Goal: Information Seeking & Learning: Learn about a topic

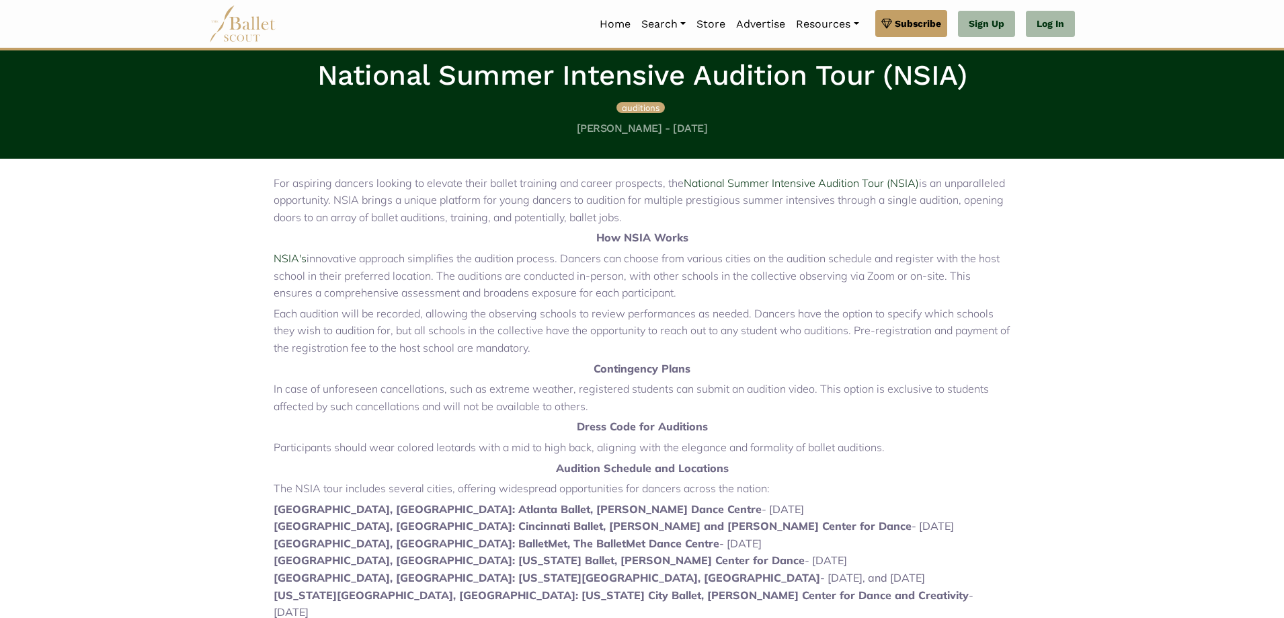
scroll to position [269, 0]
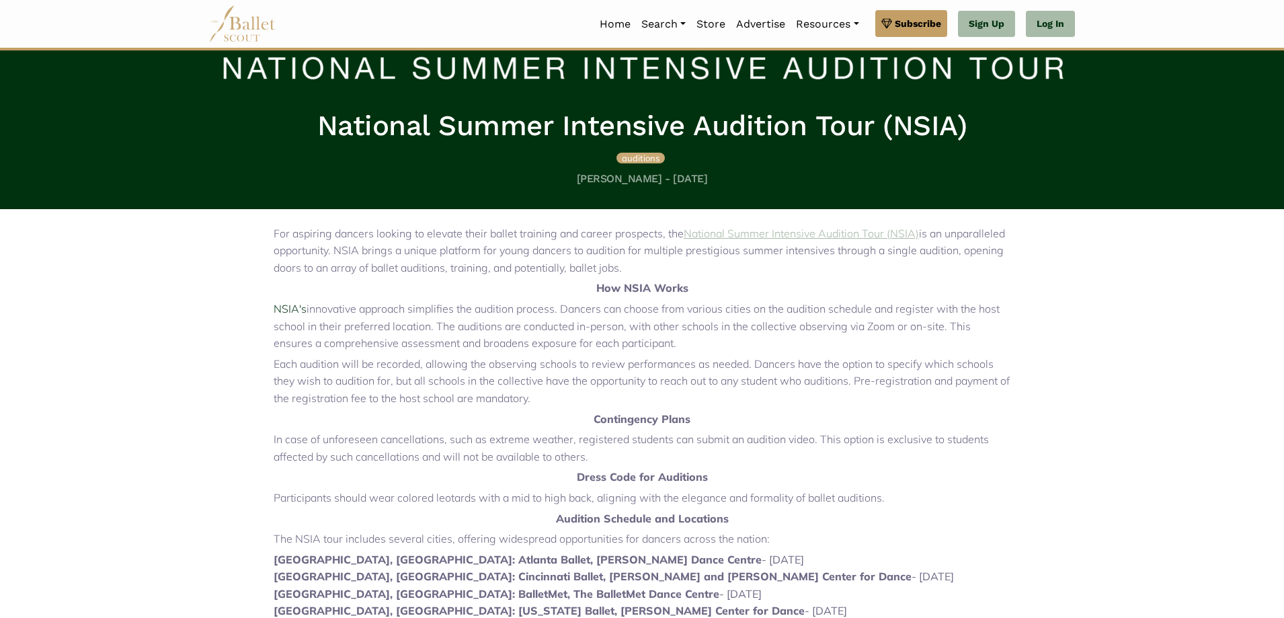
click at [826, 235] on link "National Summer Intensive Audition Tour (NSIA)" at bounding box center [801, 232] width 235 height 13
click at [639, 158] on span "auditions" at bounding box center [641, 158] width 38 height 11
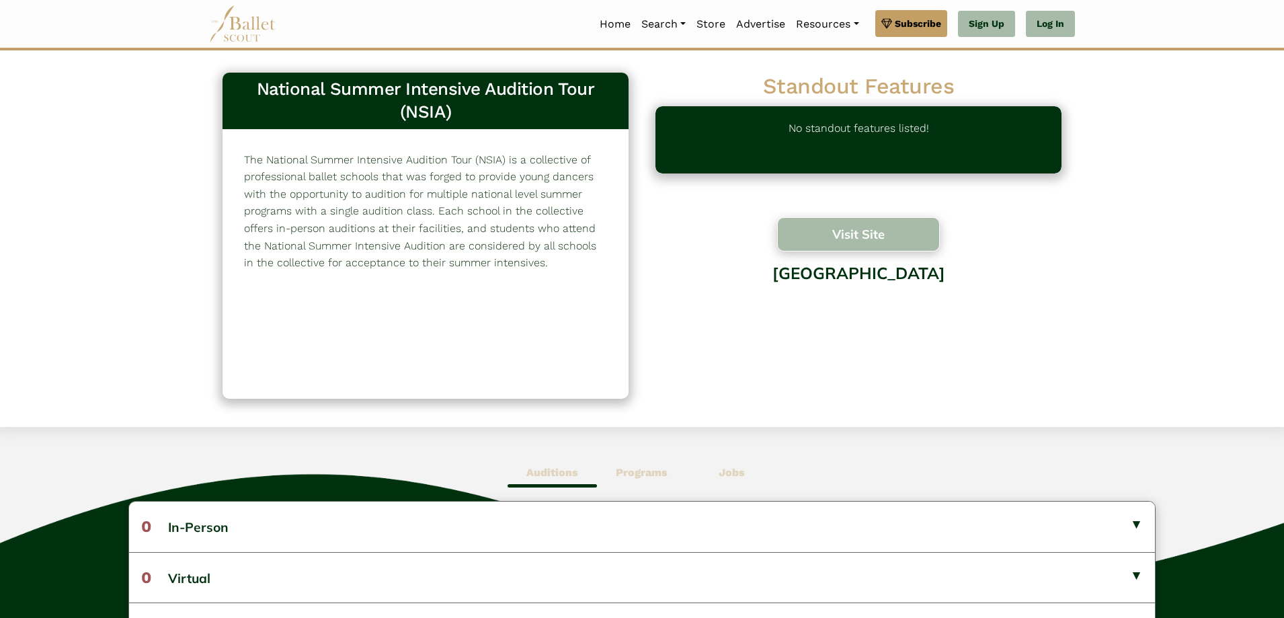
click at [853, 235] on button "Visit Site" at bounding box center [858, 234] width 163 height 34
click at [848, 236] on button "Visit Site" at bounding box center [858, 234] width 163 height 34
